Goal: Task Accomplishment & Management: Manage account settings

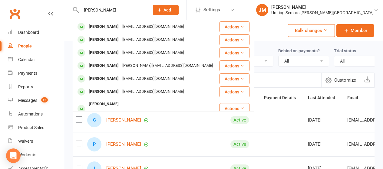
select select "100"
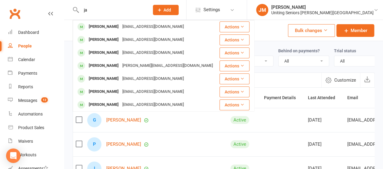
type input "j"
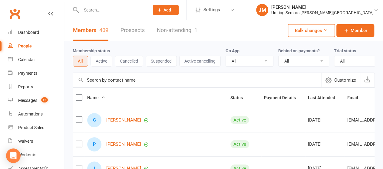
type input "n"
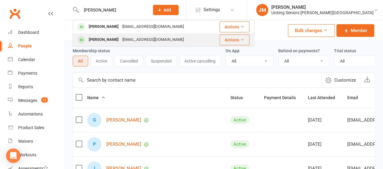
type input "[PERSON_NAME]"
click at [120, 36] on div "[EMAIL_ADDRESS][DOMAIN_NAME]" at bounding box center [152, 39] width 65 height 9
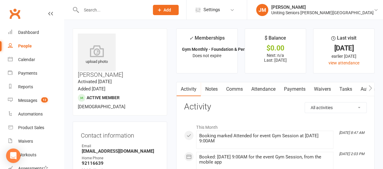
scroll to position [29, 0]
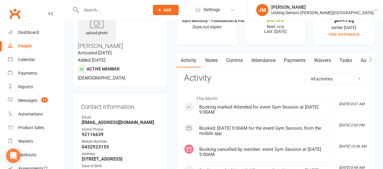
click at [371, 60] on icon "button" at bounding box center [370, 59] width 4 height 6
click at [371, 59] on icon "button" at bounding box center [370, 59] width 4 height 6
click at [320, 58] on link "Mobile App" at bounding box center [318, 61] width 33 height 14
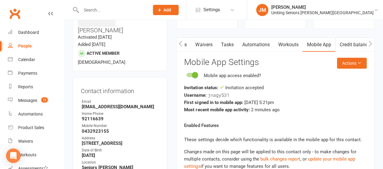
scroll to position [44, 0]
click at [359, 63] on icon at bounding box center [359, 63] width 4 height 4
click at [287, 65] on h3 "Mobile App Settings" at bounding box center [275, 62] width 183 height 9
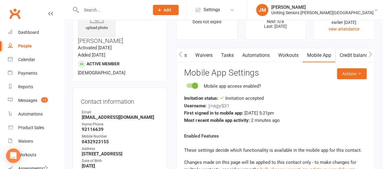
scroll to position [33, 0]
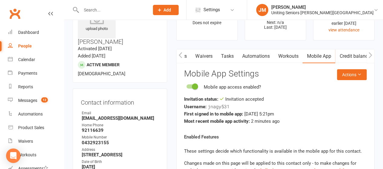
click at [369, 54] on icon "button" at bounding box center [370, 55] width 4 height 6
click at [372, 54] on icon "button" at bounding box center [370, 55] width 4 height 6
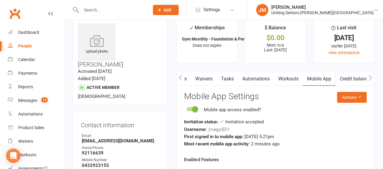
scroll to position [0, 0]
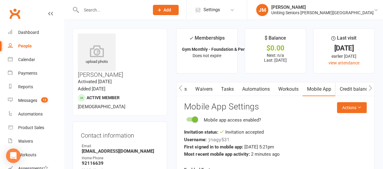
click at [179, 87] on icon "button" at bounding box center [180, 88] width 3 height 6
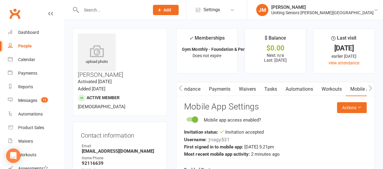
click at [179, 87] on icon "button" at bounding box center [180, 88] width 3 height 6
click at [325, 86] on link "Waivers" at bounding box center [321, 89] width 25 height 14
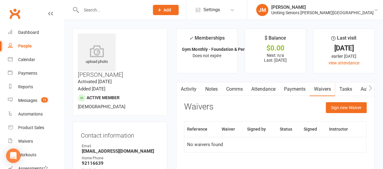
click at [344, 87] on link "Tasks" at bounding box center [345, 89] width 21 height 14
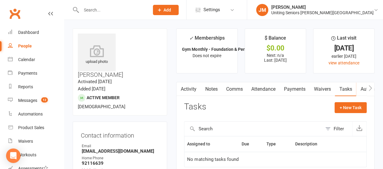
click at [372, 86] on button "button" at bounding box center [371, 89] width 8 height 14
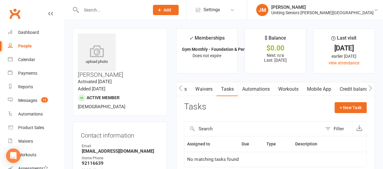
click at [315, 88] on link "Mobile App" at bounding box center [318, 89] width 33 height 14
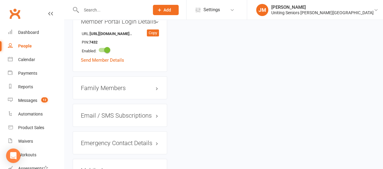
scroll to position [538, 0]
click at [154, 84] on h3 "Family Members" at bounding box center [120, 87] width 78 height 7
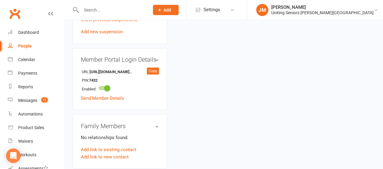
scroll to position [500, 0]
click at [129, 146] on link "Add link to existing contact" at bounding box center [108, 149] width 55 height 7
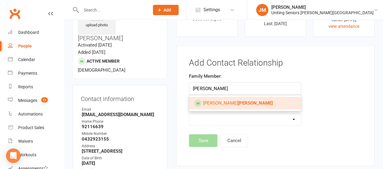
type input "[PERSON_NAME]"
click at [216, 100] on span "[PERSON_NAME]" at bounding box center [238, 102] width 70 height 5
type input "[PERSON_NAME]"
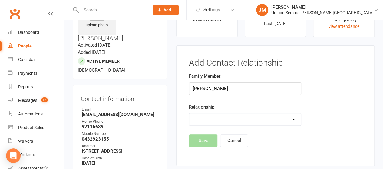
click at [208, 117] on select "Parent / Guardian Child Sibling (parent not in system) Spouse / Partner Cousin …" at bounding box center [244, 120] width 111 height 12
select select "3"
click at [189, 114] on select "Parent / Guardian Child Sibling (parent not in system) Spouse / Partner Cousin …" at bounding box center [244, 120] width 111 height 12
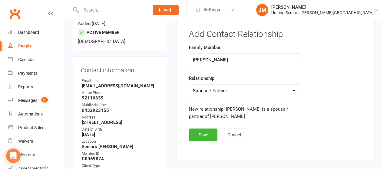
scroll to position [66, 0]
click at [196, 135] on button "Save" at bounding box center [203, 134] width 28 height 13
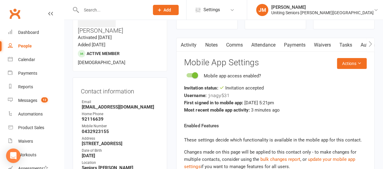
scroll to position [44, 0]
click at [370, 44] on icon "button" at bounding box center [370, 44] width 4 height 6
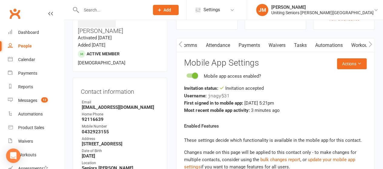
click at [370, 44] on icon "button" at bounding box center [370, 44] width 4 height 6
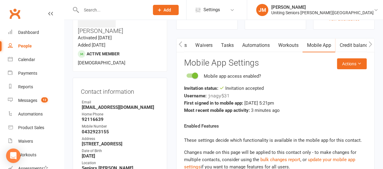
click at [370, 44] on icon "button" at bounding box center [370, 44] width 4 height 6
click at [353, 68] on button "Actions" at bounding box center [352, 63] width 30 height 11
click at [295, 94] on div "Username: jnagy531" at bounding box center [275, 96] width 183 height 8
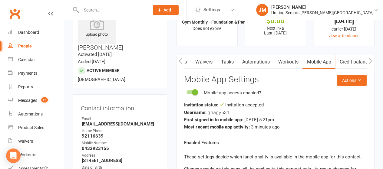
scroll to position [0, 0]
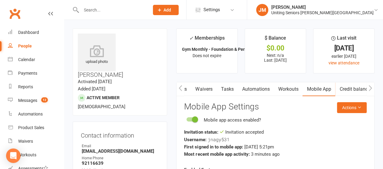
click at [372, 87] on icon "button" at bounding box center [370, 88] width 4 height 6
click at [368, 87] on button "button" at bounding box center [371, 89] width 8 height 14
click at [371, 88] on icon "button" at bounding box center [370, 88] width 3 height 6
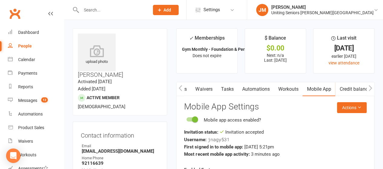
click at [371, 85] on icon "button" at bounding box center [370, 88] width 4 height 6
click at [294, 91] on link "Workouts" at bounding box center [288, 89] width 29 height 14
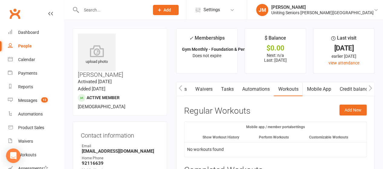
scroll to position [36, 0]
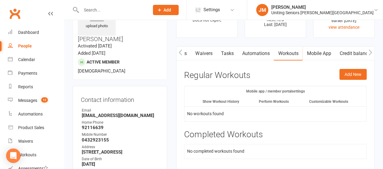
click at [252, 57] on link "Automations" at bounding box center [256, 54] width 36 height 14
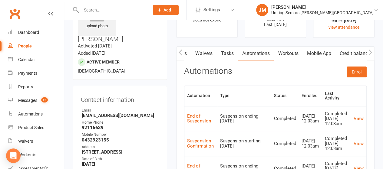
click at [224, 52] on link "Tasks" at bounding box center [226, 54] width 21 height 14
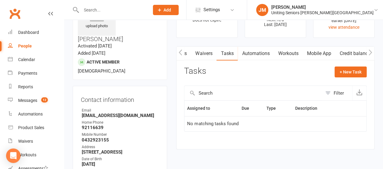
click at [208, 53] on link "Waivers" at bounding box center [203, 54] width 25 height 14
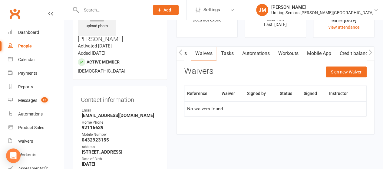
click at [182, 53] on icon "button" at bounding box center [181, 52] width 4 height 6
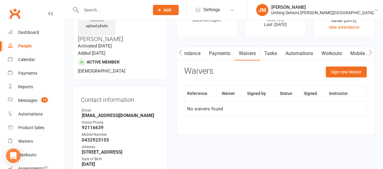
click at [182, 53] on icon "button" at bounding box center [181, 52] width 4 height 6
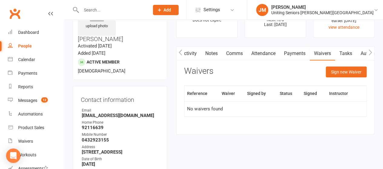
scroll to position [0, 0]
click at [182, 53] on icon "button" at bounding box center [181, 52] width 4 height 6
click at [293, 58] on link "Payments" at bounding box center [294, 54] width 30 height 14
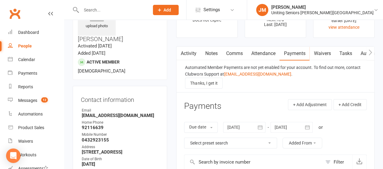
click at [369, 51] on icon "button" at bounding box center [370, 52] width 4 height 6
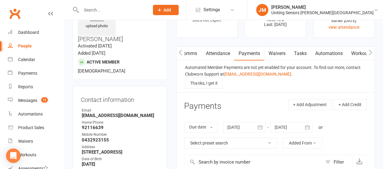
click at [369, 51] on icon "button" at bounding box center [370, 52] width 4 height 6
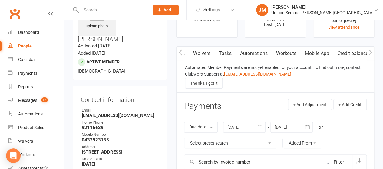
scroll to position [0, 120]
click at [369, 51] on icon "button" at bounding box center [370, 52] width 4 height 6
click at [371, 53] on icon "button" at bounding box center [370, 52] width 3 height 6
click at [318, 53] on link "Mobile App" at bounding box center [318, 54] width 33 height 14
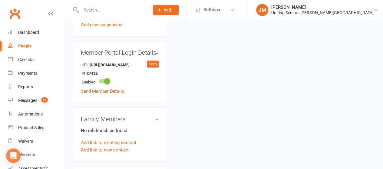
scroll to position [507, 0]
click at [114, 139] on link "Add link to existing contact" at bounding box center [108, 142] width 55 height 7
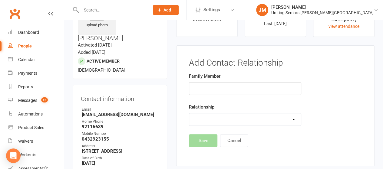
click at [211, 84] on input "text" at bounding box center [245, 88] width 112 height 13
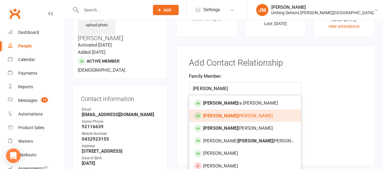
type input "[PERSON_NAME]"
click at [216, 111] on link "[PERSON_NAME] [PERSON_NAME]" at bounding box center [244, 116] width 111 height 13
type input "[PERSON_NAME]"
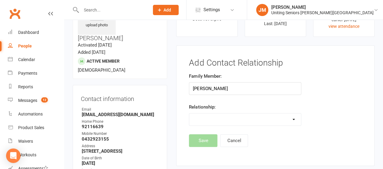
click at [218, 120] on select "Parent / Guardian Child Sibling (parent not in system) Spouse / Partner Cousin …" at bounding box center [244, 120] width 111 height 12
select select "3"
click at [189, 114] on select "Parent / Guardian Child Sibling (parent not in system) Spouse / Partner Cousin …" at bounding box center [244, 120] width 111 height 12
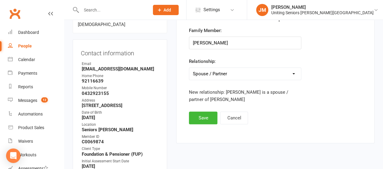
scroll to position [83, 0]
click at [205, 120] on button "Save" at bounding box center [203, 117] width 28 height 13
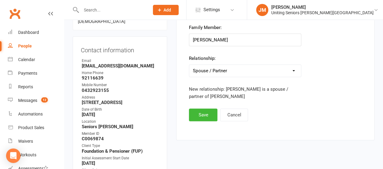
scroll to position [86, 0]
click at [108, 10] on input "text" at bounding box center [112, 10] width 66 height 8
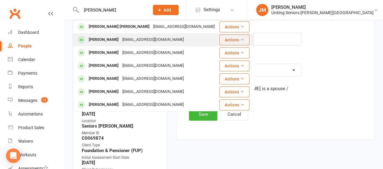
type input "[PERSON_NAME]"
click at [114, 38] on div "[PERSON_NAME]" at bounding box center [104, 39] width 34 height 9
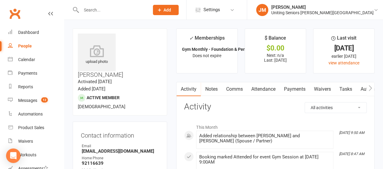
click at [370, 87] on icon "button" at bounding box center [370, 88] width 4 height 6
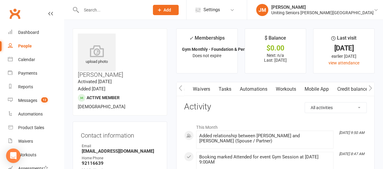
scroll to position [0, 120]
click at [323, 87] on link "Mobile App" at bounding box center [318, 89] width 33 height 14
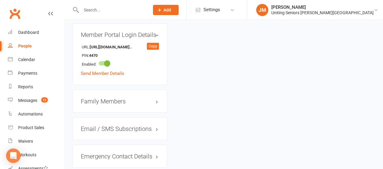
scroll to position [526, 0]
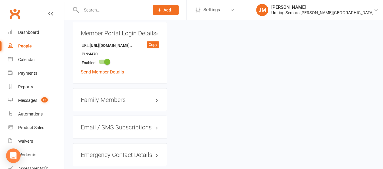
click at [155, 96] on h3 "Family Members" at bounding box center [120, 99] width 78 height 7
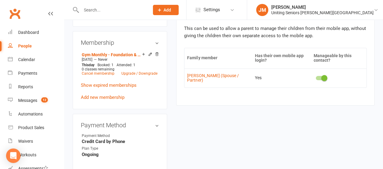
scroll to position [323, 0]
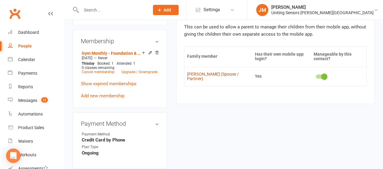
click at [193, 74] on link "[PERSON_NAME] (Spouse / Partner)" at bounding box center [218, 76] width 62 height 9
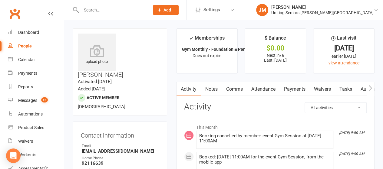
click at [372, 91] on button "button" at bounding box center [371, 89] width 8 height 14
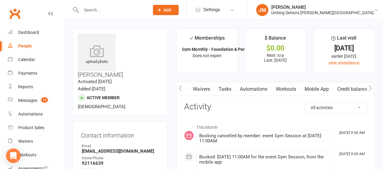
scroll to position [0, 120]
click at [323, 86] on link "Mobile App" at bounding box center [318, 89] width 33 height 14
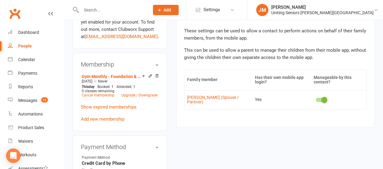
scroll to position [300, 0]
